Goal: Check status

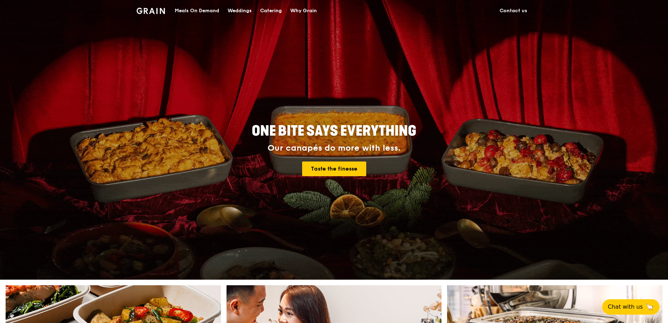
click at [209, 10] on div "Meals On Demand" at bounding box center [197, 10] width 44 height 21
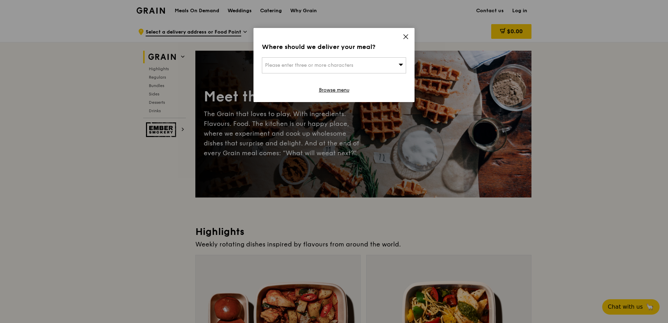
drag, startPoint x: 405, startPoint y: 35, endPoint x: 411, endPoint y: 30, distance: 8.3
click at [404, 35] on icon at bounding box center [405, 37] width 6 height 6
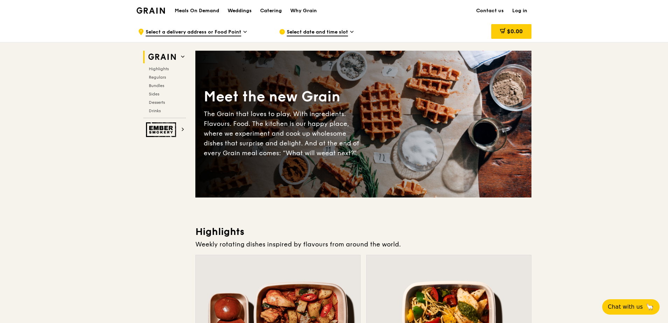
click at [522, 8] on link "Log in" at bounding box center [519, 10] width 23 height 21
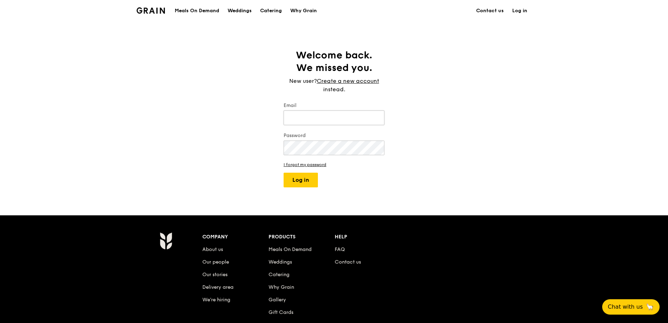
click at [311, 116] on input "Email" at bounding box center [333, 118] width 101 height 15
type input "[DOMAIN_NAME][EMAIL_ADDRESS][DOMAIN_NAME]"
click at [283, 173] on button "Log in" at bounding box center [300, 180] width 34 height 15
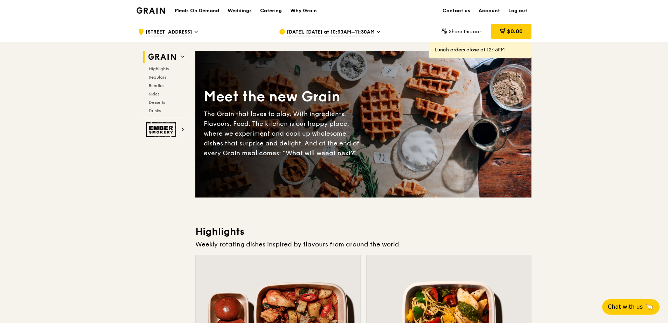
click at [490, 11] on link "Account" at bounding box center [489, 10] width 30 height 21
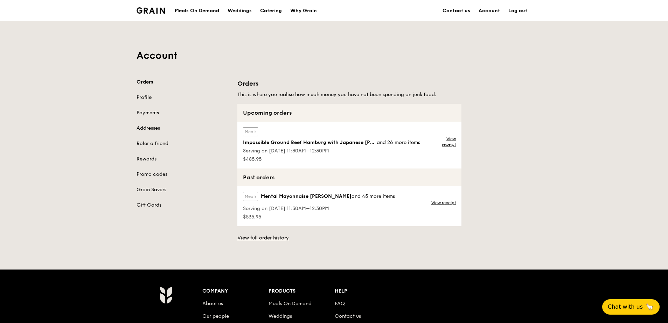
click at [371, 146] on span "Impossible Ground Beef Hamburg with Japanese [PERSON_NAME]" at bounding box center [310, 142] width 134 height 7
click at [447, 138] on link "View receipt" at bounding box center [444, 141] width 23 height 11
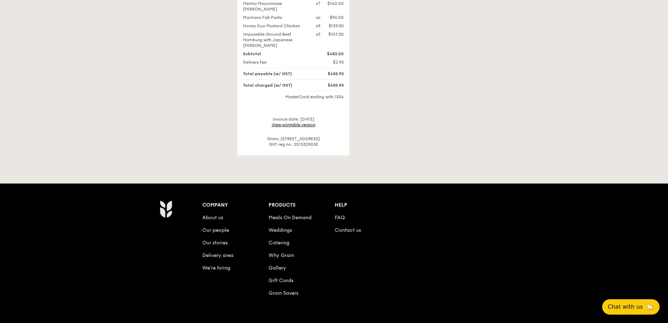
scroll to position [70, 0]
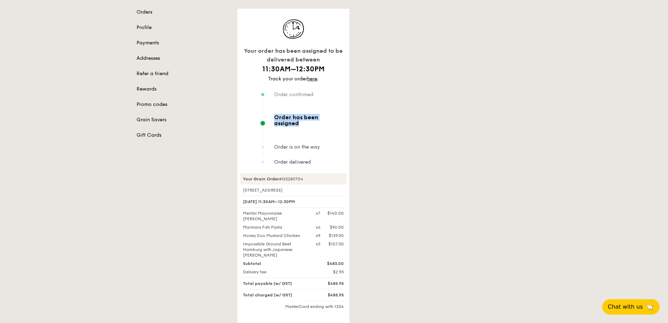
drag, startPoint x: 257, startPoint y: 120, endPoint x: 334, endPoint y: 122, distance: 77.0
click at [334, 122] on div "Your order has been assigned to be delivered between 11:30AM–12:30PM Track your…" at bounding box center [293, 91] width 106 height 148
drag, startPoint x: 277, startPoint y: 140, endPoint x: 338, endPoint y: 141, distance: 61.2
click at [338, 143] on div "Order is on the way" at bounding box center [303, 150] width 87 height 15
drag, startPoint x: 338, startPoint y: 141, endPoint x: 332, endPoint y: 154, distance: 14.7
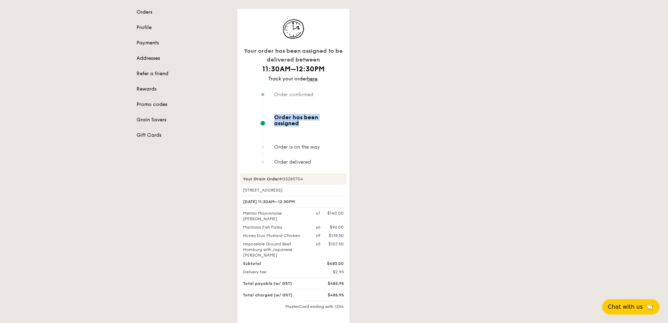
click at [332, 159] on div "Order delivered" at bounding box center [303, 162] width 87 height 7
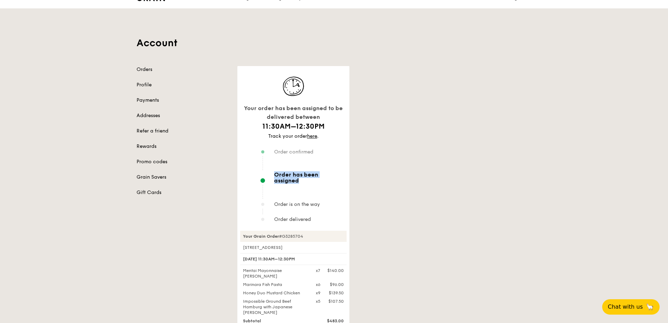
scroll to position [0, 0]
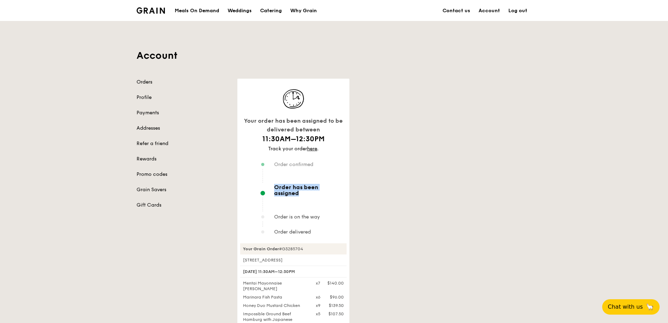
click at [149, 82] on link "Orders" at bounding box center [182, 82] width 92 height 7
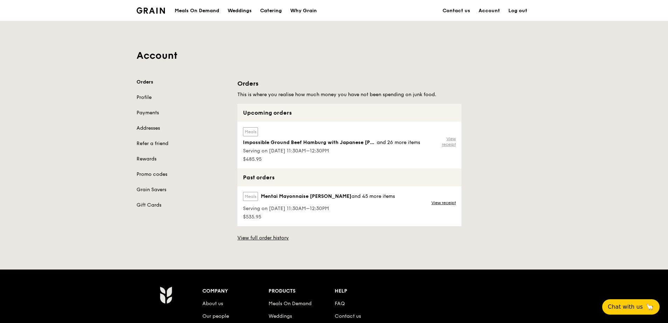
click at [449, 138] on link "View receipt" at bounding box center [444, 141] width 23 height 11
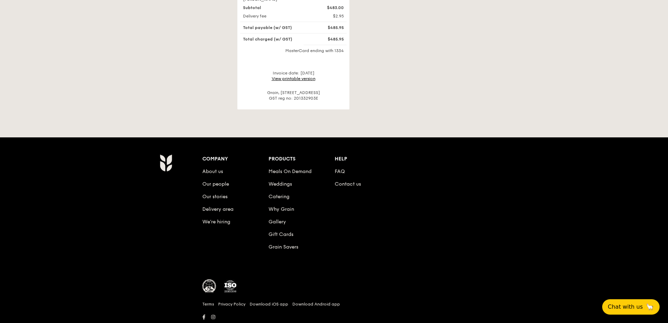
scroll to position [337, 0]
